Goal: Task Accomplishment & Management: Complete application form

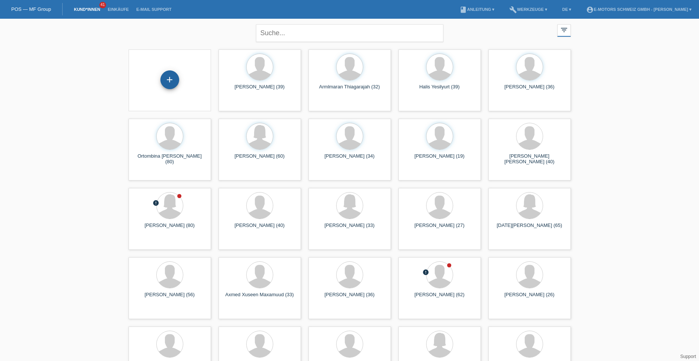
click at [174, 84] on div "+" at bounding box center [170, 79] width 18 height 13
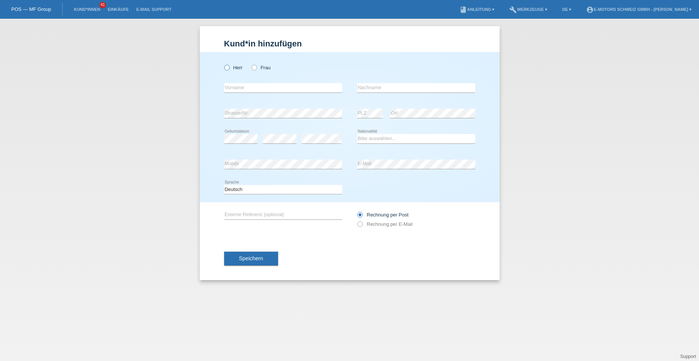
click at [223, 64] on icon at bounding box center [223, 64] width 0 height 0
click at [227, 67] on input "Herr" at bounding box center [226, 67] width 5 height 5
radio input "true"
click at [236, 87] on input "text" at bounding box center [283, 87] width 118 height 9
click at [228, 86] on input "text" at bounding box center [283, 87] width 118 height 9
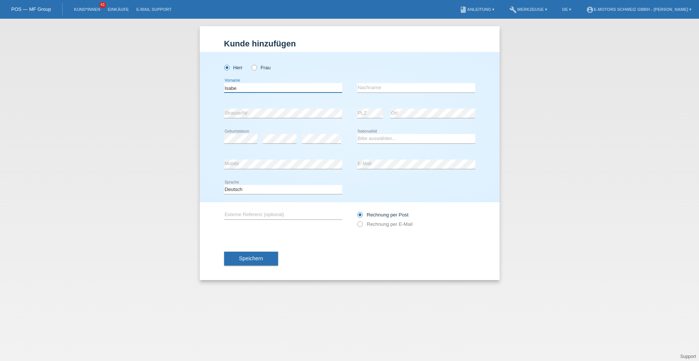
type input "[PERSON_NAME]"
type input "Mercedes de Reyes"
type input "[PERSON_NAME]"
click at [362, 138] on select "Bitte auswählen... Schweiz Deutschland Liechtenstein Österreich ------------ Af…" at bounding box center [416, 138] width 118 height 9
select select "DO"
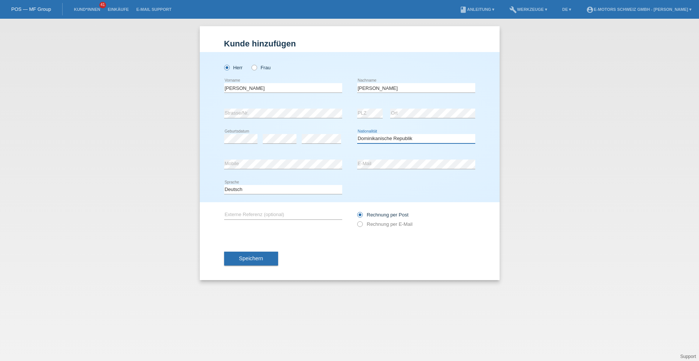
click at [357, 134] on select "Bitte auswählen... Schweiz Deutschland Liechtenstein Österreich ------------ Af…" at bounding box center [416, 138] width 118 height 9
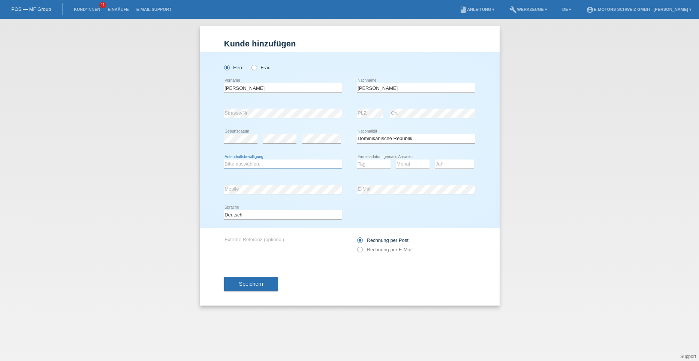
click at [254, 163] on select "Bitte auswählen... C B B - Flüchtlingsstatus Andere" at bounding box center [283, 164] width 118 height 9
select select "C"
click at [224, 160] on select "Bitte auswählen... C B B - Flüchtlingsstatus Andere" at bounding box center [283, 164] width 118 height 9
click at [361, 167] on select "Tag 01 02 03 04 05 06 07 08 09 10 11" at bounding box center [374, 164] width 34 height 9
select select "23"
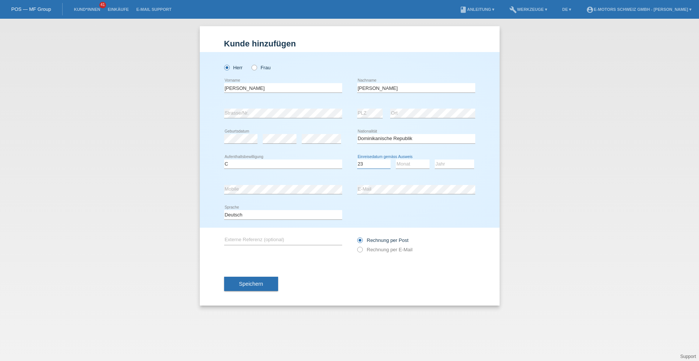
click at [357, 160] on select "Tag 01 02 03 04 05 06 07 08 09 10 11" at bounding box center [374, 164] width 34 height 9
click at [404, 163] on select "Monat 01 02 03 04 05 06 07 08 09 10 11" at bounding box center [413, 164] width 34 height 9
select select "09"
click at [396, 160] on select "Monat 01 02 03 04 05 06 07 08 09 10 11" at bounding box center [413, 164] width 34 height 9
click at [443, 162] on select "Jahr 2025 2024 2023 2022 2021 2020 2019 2018 2017 2016 2015 2014 2013 2012 2011…" at bounding box center [454, 164] width 39 height 9
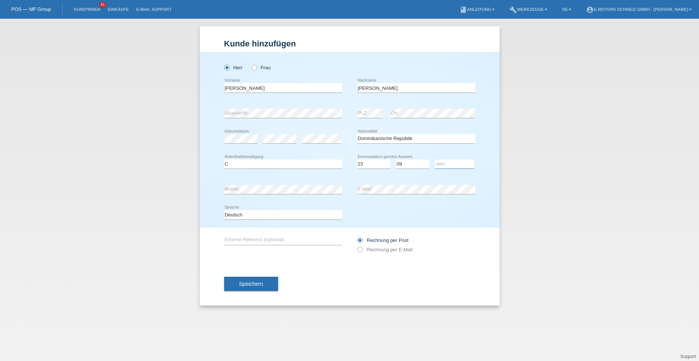
select select "2015"
click at [435, 160] on select "Jahr 2025 2024 2023 2022 2021 2020 2019 2018 2017 2016 2015 2014 2013 2012 2011…" at bounding box center [454, 164] width 39 height 9
click at [356, 246] on icon at bounding box center [356, 246] width 0 height 0
click at [360, 250] on input "Rechnung per E-Mail" at bounding box center [359, 251] width 5 height 9
radio input "true"
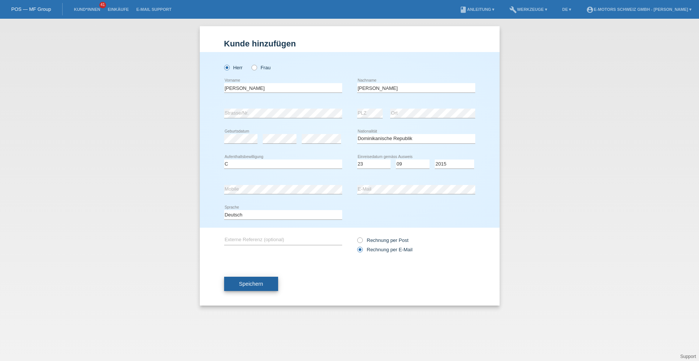
click at [244, 289] on button "Speichern" at bounding box center [251, 284] width 54 height 14
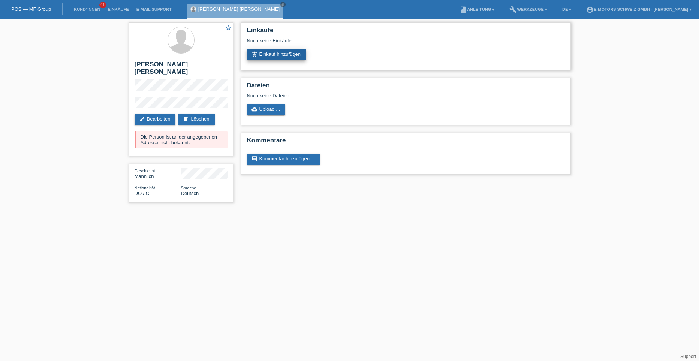
click at [263, 56] on link "add_shopping_cart Einkauf hinzufügen" at bounding box center [276, 54] width 59 height 11
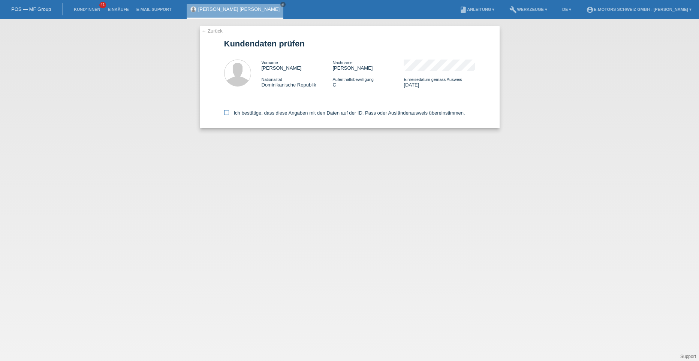
click at [227, 112] on icon at bounding box center [226, 112] width 5 height 5
click at [227, 112] on input "Ich bestätige, dass diese Angaben mit den Daten auf der ID, Pass oder Ausländer…" at bounding box center [226, 112] width 5 height 5
checkbox input "true"
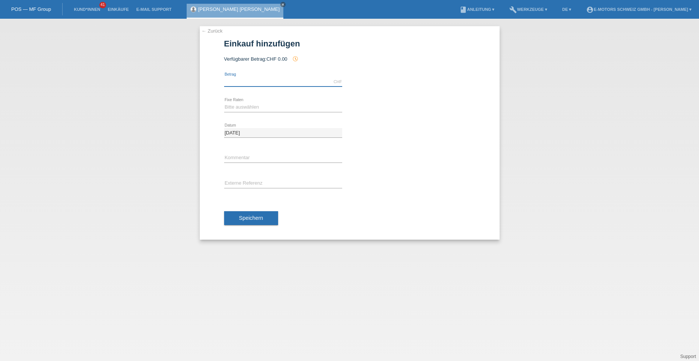
click at [246, 82] on input "text" at bounding box center [283, 81] width 118 height 9
type input "5000.00"
click at [229, 108] on select "Bitte auswählen 12 Raten 24 Raten 36 Raten 48 Raten" at bounding box center [283, 107] width 118 height 9
select select "214"
click at [224, 103] on select "Bitte auswählen 12 Raten 24 Raten 36 Raten 48 Raten" at bounding box center [283, 107] width 118 height 9
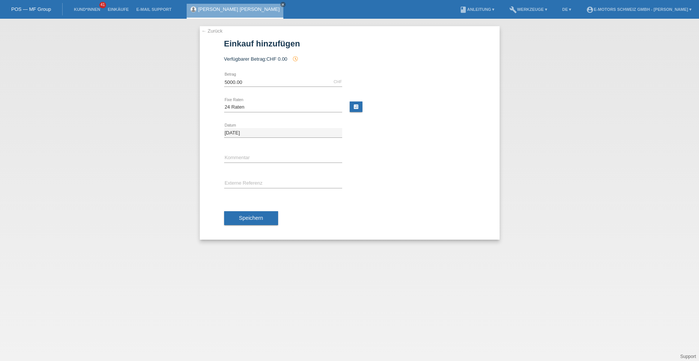
click at [238, 217] on button "Speichern" at bounding box center [251, 218] width 54 height 14
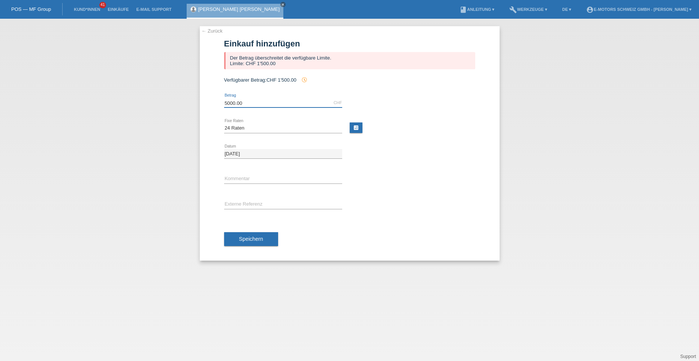
click at [249, 101] on input "5000.00" at bounding box center [283, 102] width 118 height 9
type input "5"
type input "1500.00"
click at [251, 238] on span "Speichern" at bounding box center [251, 239] width 24 height 6
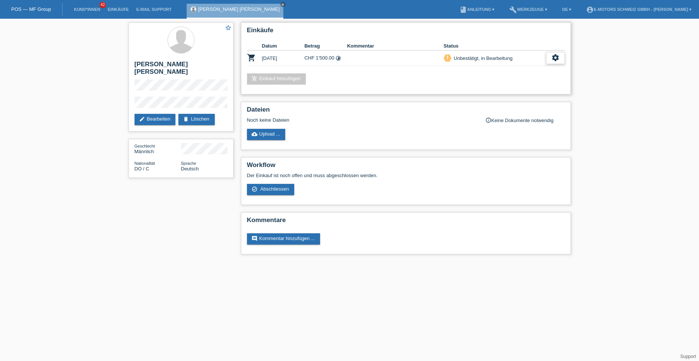
click at [554, 61] on icon "settings" at bounding box center [555, 58] width 8 height 8
click at [502, 91] on span "Abschliessen" at bounding box center [495, 92] width 31 height 9
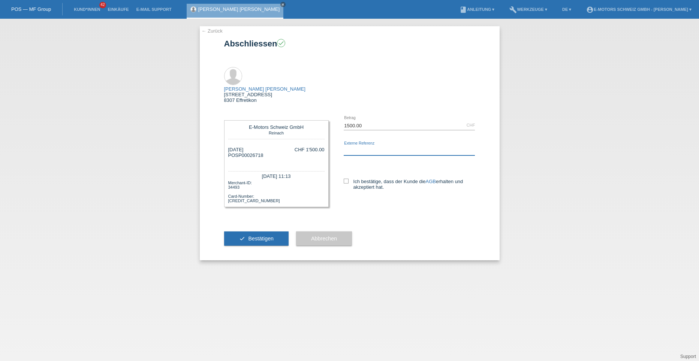
click at [354, 146] on input "text" at bounding box center [410, 150] width 132 height 9
type input "[PERSON_NAME]"
click at [346, 179] on icon at bounding box center [346, 181] width 5 height 5
click at [346, 179] on input "Ich bestätige, dass der Kunde die AGB erhalten und akzeptiert hat." at bounding box center [346, 181] width 5 height 5
checkbox input "true"
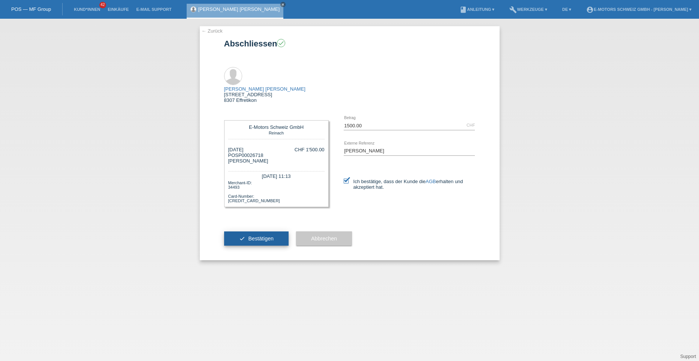
click at [263, 232] on button "check Bestätigen" at bounding box center [256, 239] width 65 height 14
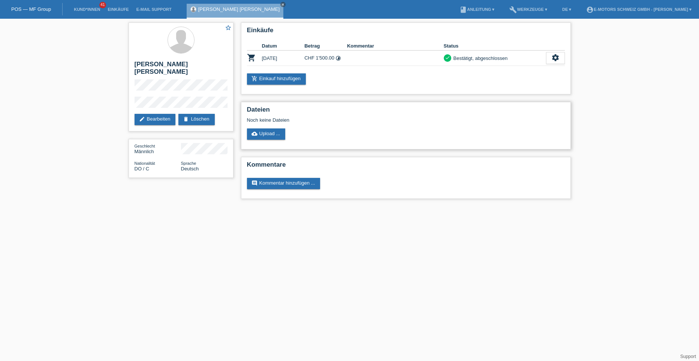
click at [462, 111] on h2 "Dateien" at bounding box center [406, 111] width 318 height 11
